Goal: Information Seeking & Learning: Check status

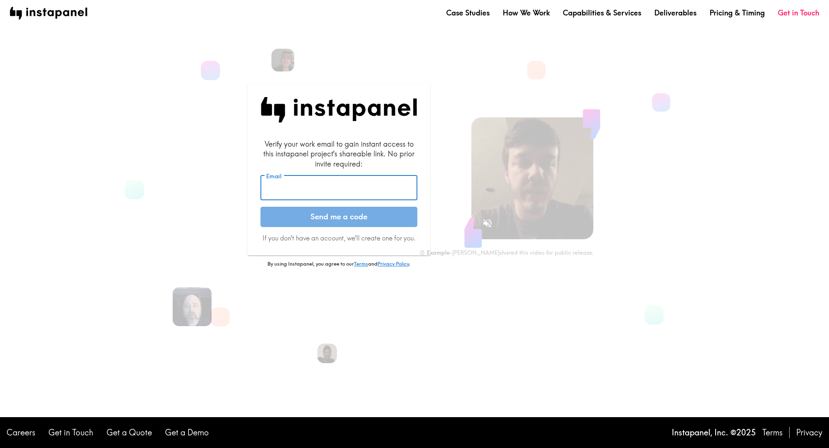
click at [297, 187] on input "Email" at bounding box center [339, 188] width 157 height 25
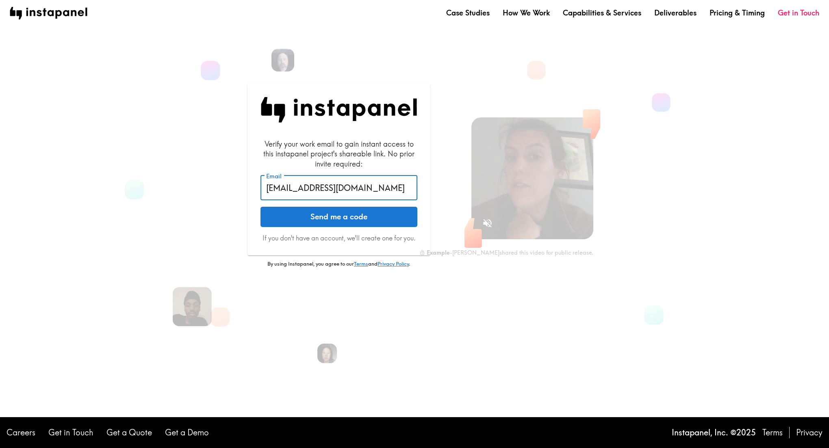
type input "[EMAIL_ADDRESS][DOMAIN_NAME]"
click at [261, 207] on button "Send me a code" at bounding box center [339, 217] width 157 height 20
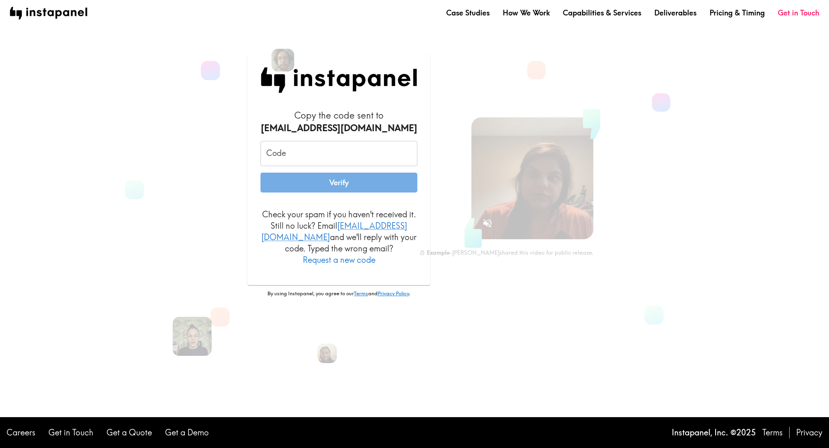
click at [353, 159] on input "Code" at bounding box center [339, 153] width 157 height 25
paste input "hFR_8yr_U83"
type input "hFR_8yr_U83"
click at [346, 193] on button "Verify" at bounding box center [339, 183] width 157 height 20
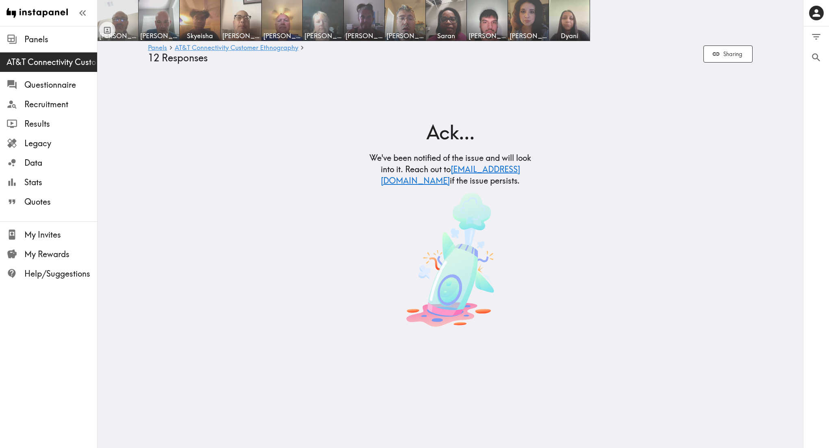
click at [124, 27] on img at bounding box center [118, 20] width 43 height 43
click at [196, 189] on div "Ack... We've been notified of the issue and will look into it. Reach out to [EM…" at bounding box center [450, 211] width 624 height 250
click at [294, 115] on div "Ack... We've been notified of the issue and will look into it. Reach out to [EM…" at bounding box center [450, 211] width 624 height 250
click at [160, 28] on img at bounding box center [159, 20] width 43 height 43
click at [322, 131] on div "Ack... We've been notified of the issue and will look into it. Reach out to [EM…" at bounding box center [450, 211] width 624 height 250
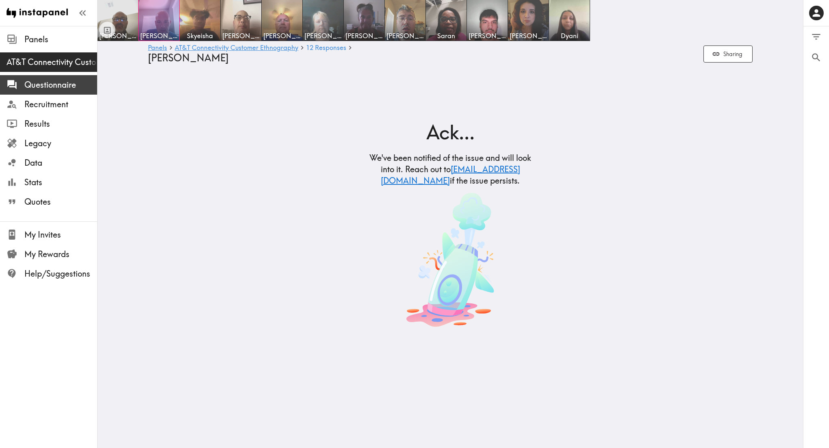
click at [53, 87] on span "Questionnaire" at bounding box center [60, 84] width 73 height 11
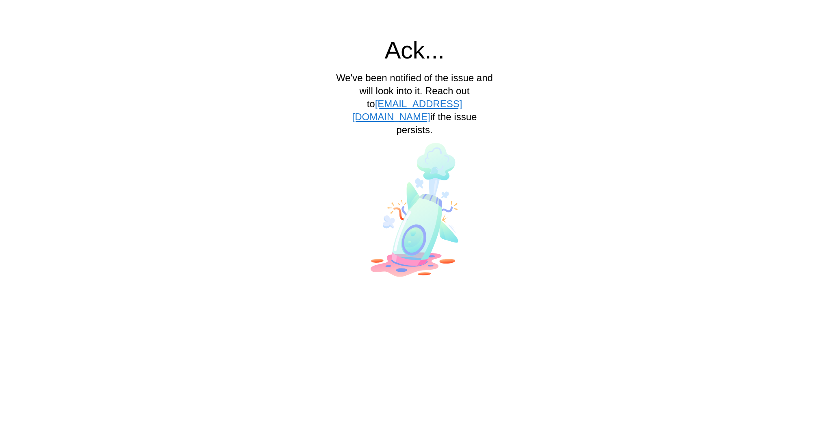
click at [545, 289] on html "Ack... We've been notified of the issue and will look into it. Reach out to sup…" at bounding box center [414, 144] width 829 height 289
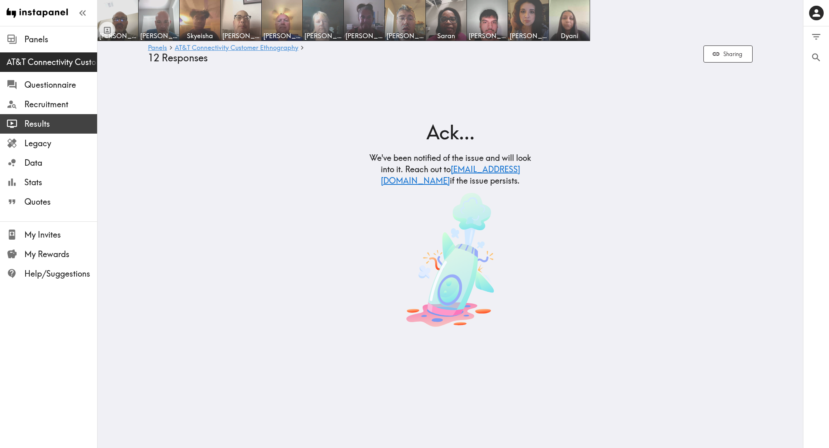
click at [48, 122] on span "Results" at bounding box center [60, 123] width 73 height 11
click at [57, 64] on span "AT&T Connectivity Customer Ethnography" at bounding box center [52, 62] width 91 height 11
click at [261, 157] on div "Ack... We've been notified of the issue and will look into it. Reach out to sup…" at bounding box center [450, 211] width 624 height 250
click at [123, 15] on img at bounding box center [118, 20] width 43 height 43
click at [152, 17] on img at bounding box center [159, 20] width 43 height 43
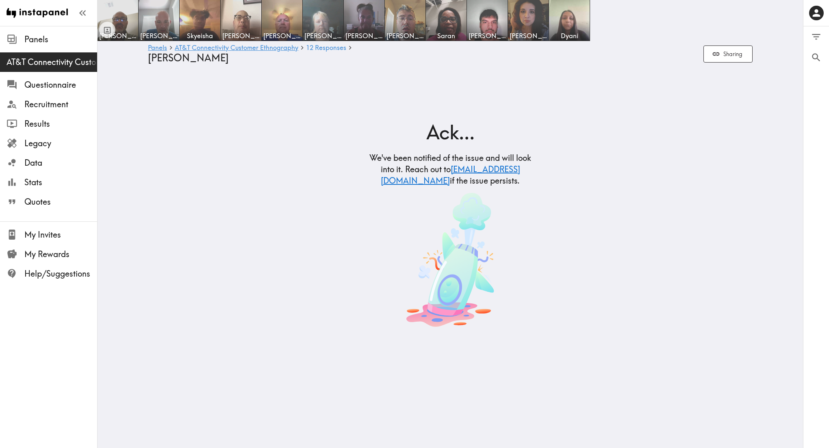
click at [637, 218] on div "Ack... We've been notified of the issue and will look into it. Reach out to sup…" at bounding box center [450, 211] width 624 height 250
click at [40, 47] on div "Panels" at bounding box center [48, 39] width 97 height 21
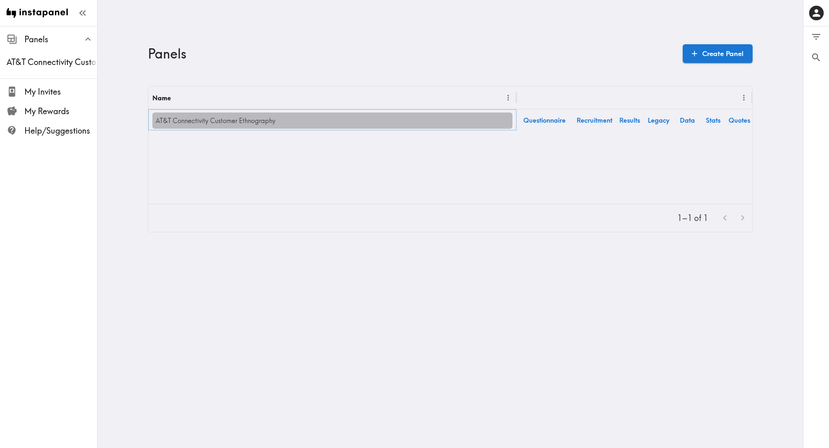
click at [263, 120] on link "AT&T Connectivity Customer Ethnography" at bounding box center [332, 121] width 360 height 16
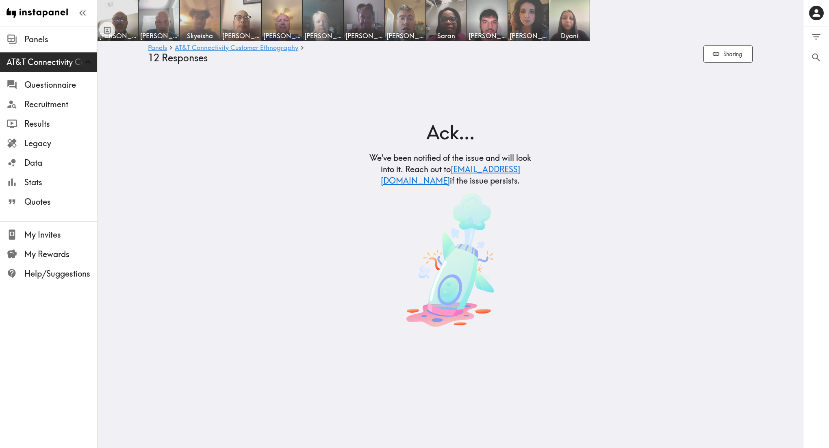
click at [207, 20] on img at bounding box center [200, 20] width 43 height 43
click at [324, 49] on span "12 Responses" at bounding box center [326, 47] width 40 height 7
click at [254, 124] on div "Ack... We've been notified of the issue and will look into it. Reach out to [EM…" at bounding box center [450, 211] width 624 height 250
click at [32, 123] on span "Results" at bounding box center [60, 123] width 73 height 11
click at [281, 49] on link "AT&T Connectivity Customer Ethnography" at bounding box center [237, 48] width 124 height 8
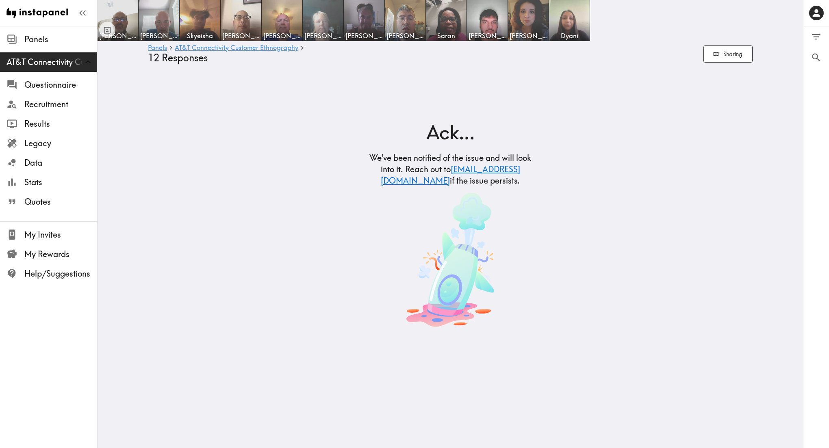
click at [272, 136] on div "Ack... We've been notified of the issue and will look into it. Reach out to [EM…" at bounding box center [450, 211] width 624 height 250
click at [200, 26] on img at bounding box center [200, 20] width 43 height 43
click at [250, 15] on img at bounding box center [241, 20] width 43 height 43
click at [333, 48] on span "12 Responses" at bounding box center [326, 47] width 40 height 7
